Goal: Task Accomplishment & Management: Manage account settings

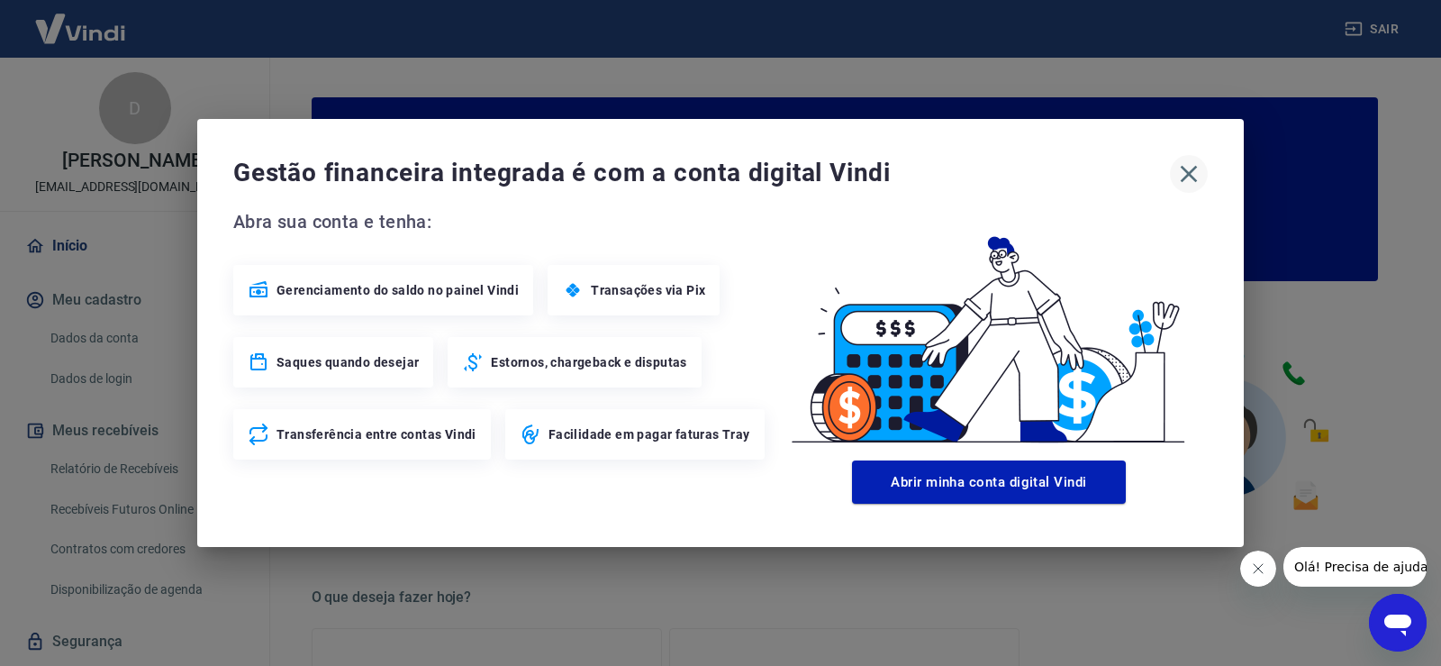
click at [1190, 173] on icon "button" at bounding box center [1189, 174] width 17 height 17
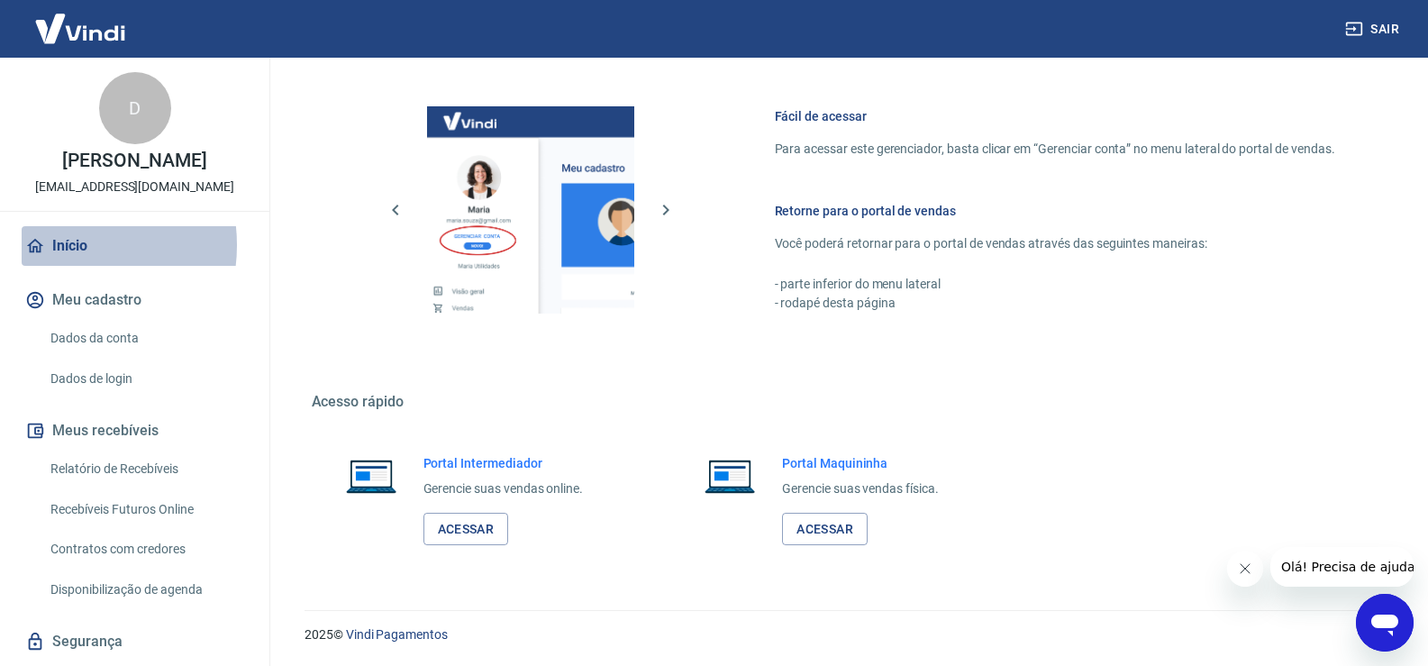
click at [65, 264] on link "Início" at bounding box center [135, 246] width 226 height 40
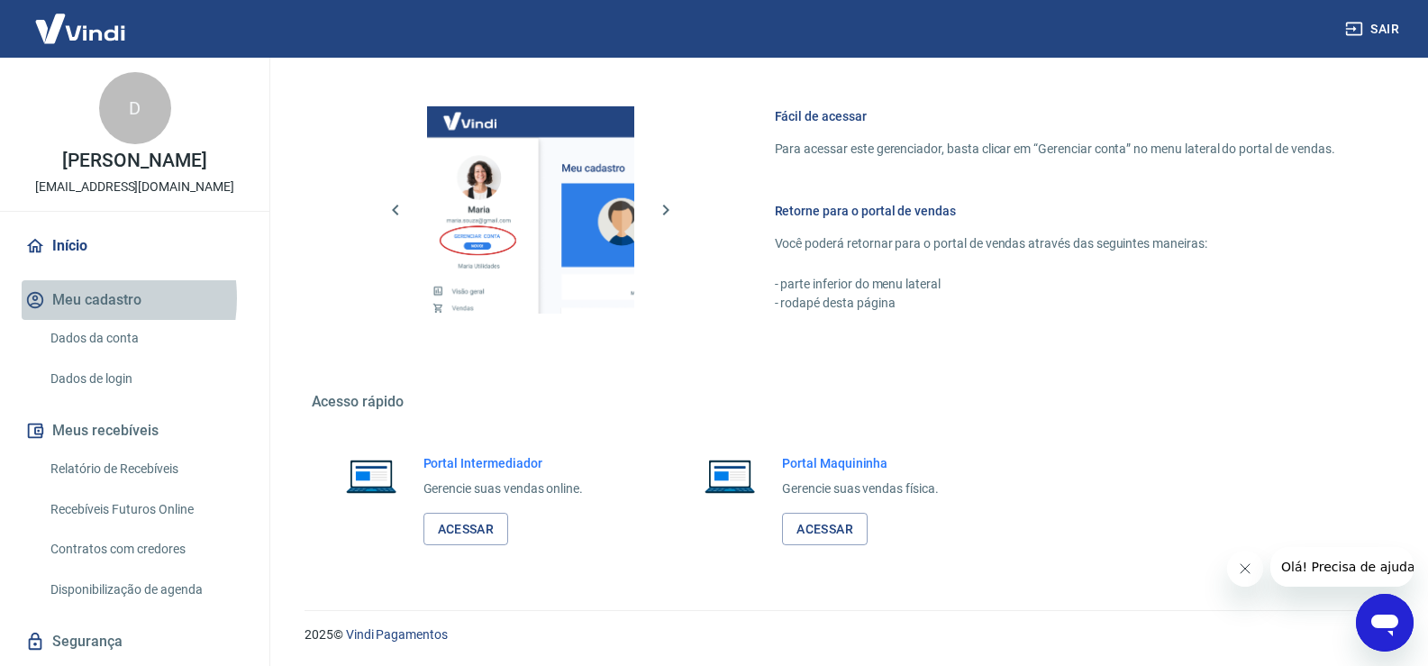
click at [79, 317] on button "Meu cadastro" at bounding box center [135, 300] width 226 height 40
click at [107, 123] on div "D" at bounding box center [135, 108] width 72 height 72
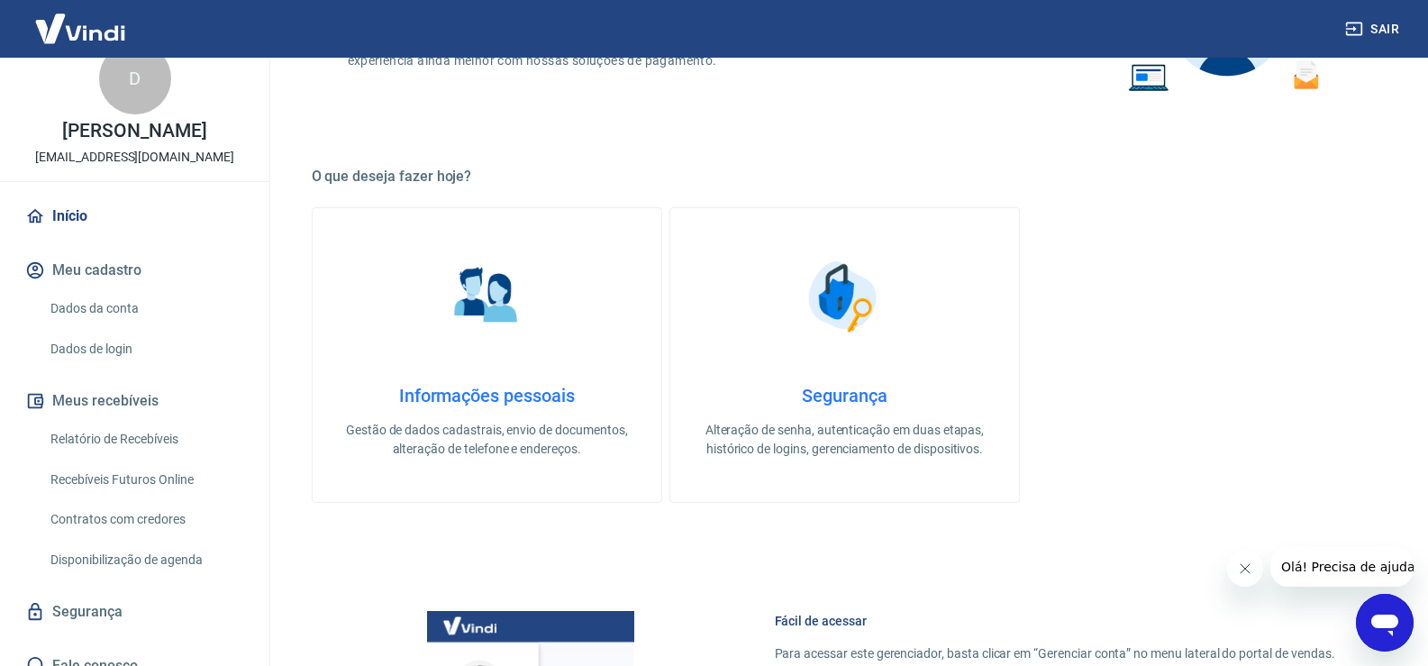
scroll to position [68, 0]
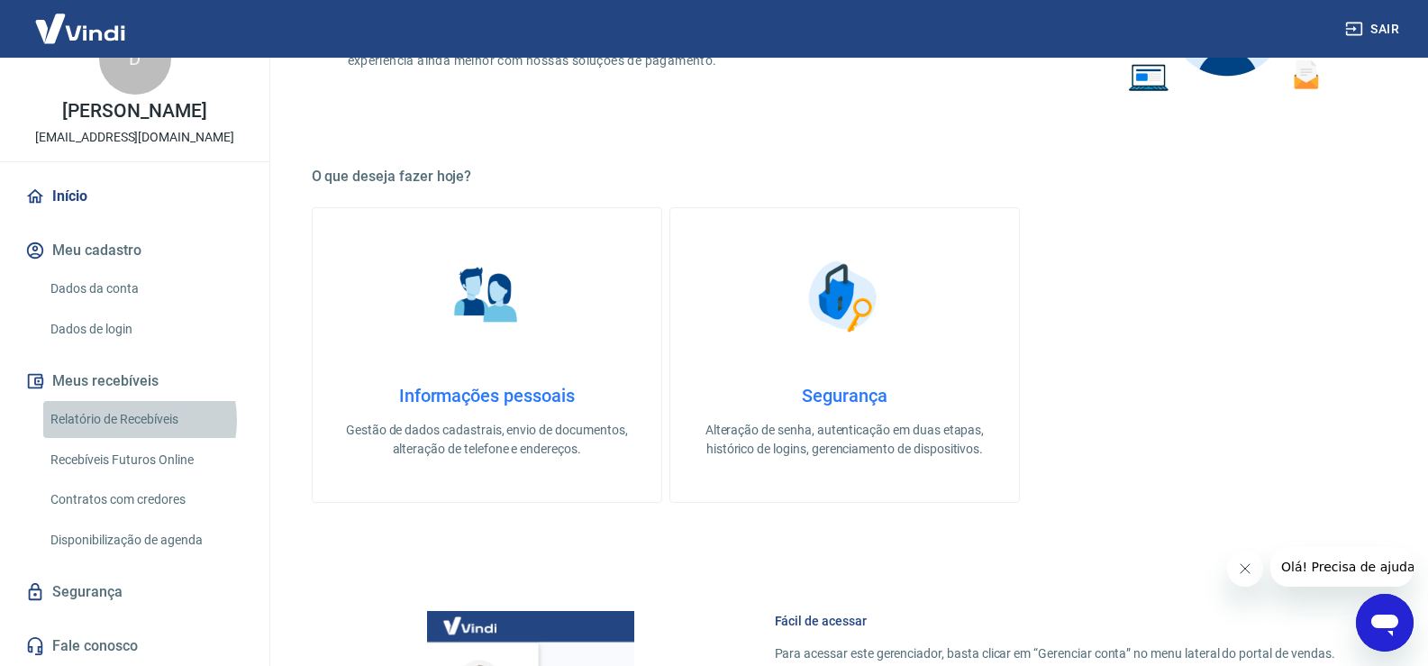
click at [123, 420] on link "Relatório de Recebíveis" at bounding box center [145, 419] width 204 height 37
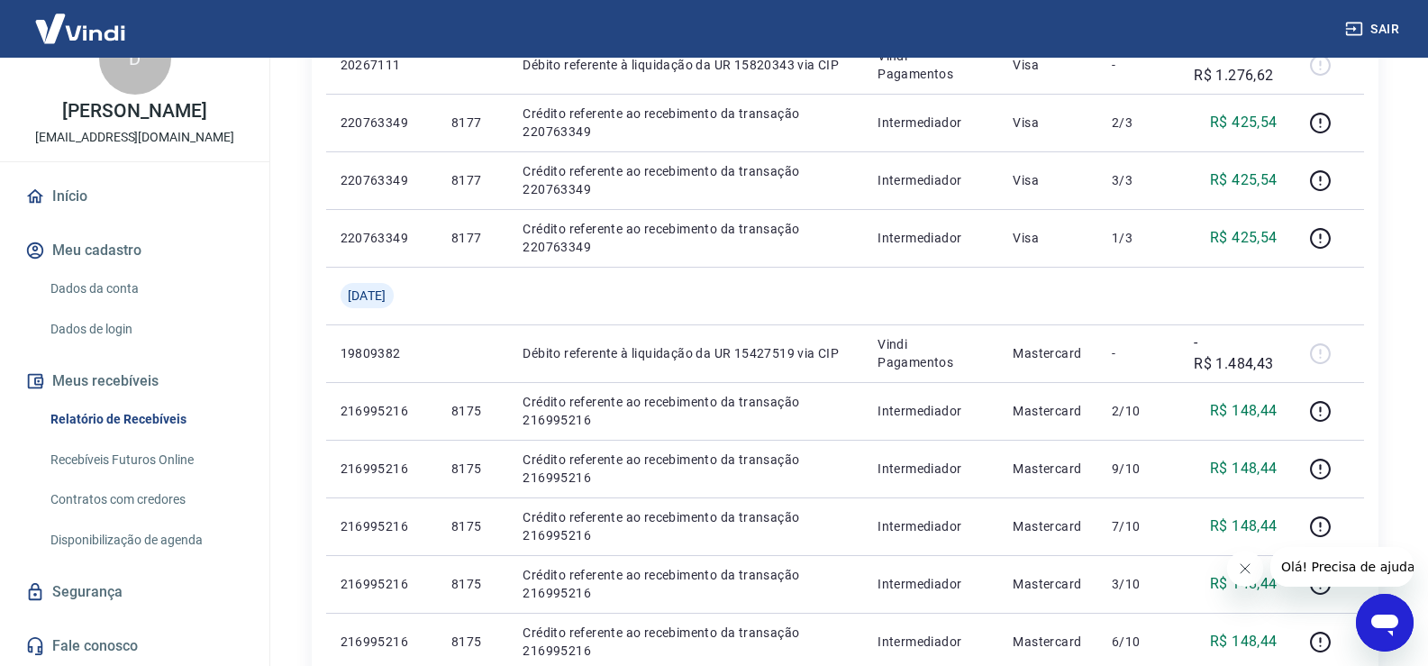
scroll to position [68, 0]
click at [105, 547] on link "Disponibilização de agenda" at bounding box center [145, 540] width 204 height 37
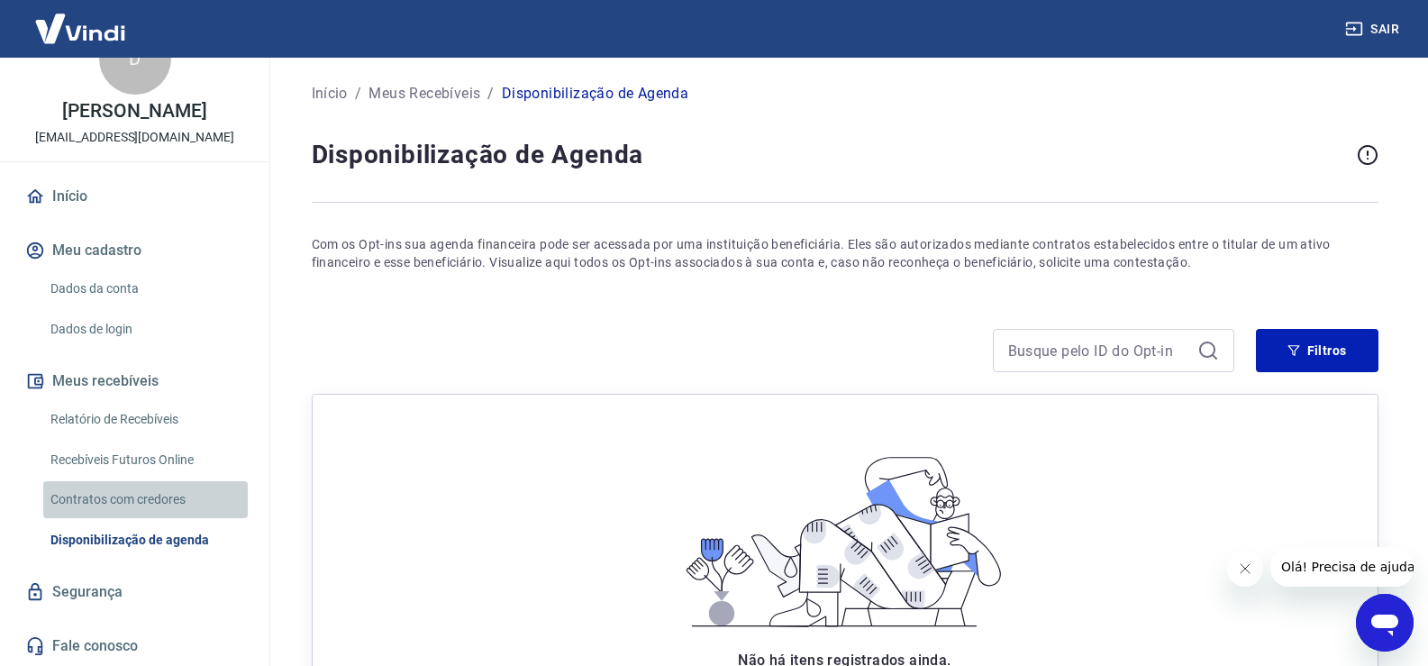
click at [154, 495] on link "Contratos com credores" at bounding box center [145, 499] width 204 height 37
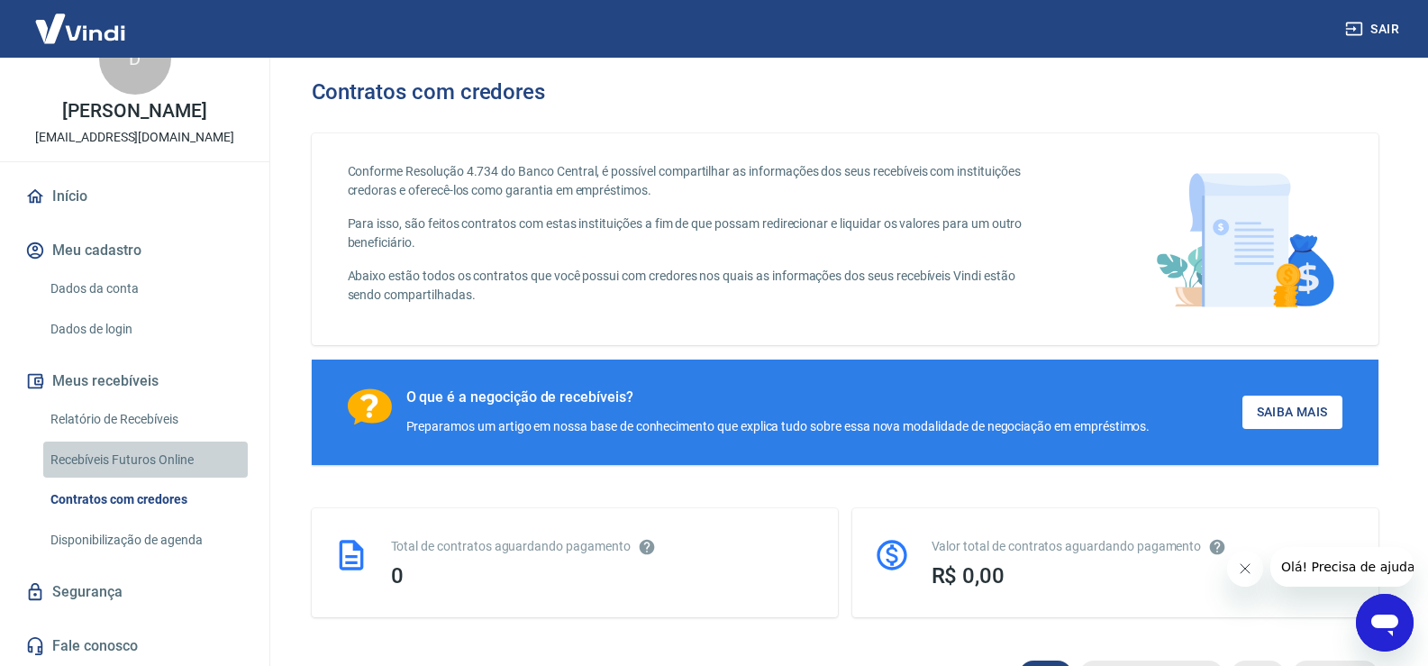
click at [159, 465] on link "Recebíveis Futuros Online" at bounding box center [145, 459] width 204 height 37
